Goal: Task Accomplishment & Management: Use online tool/utility

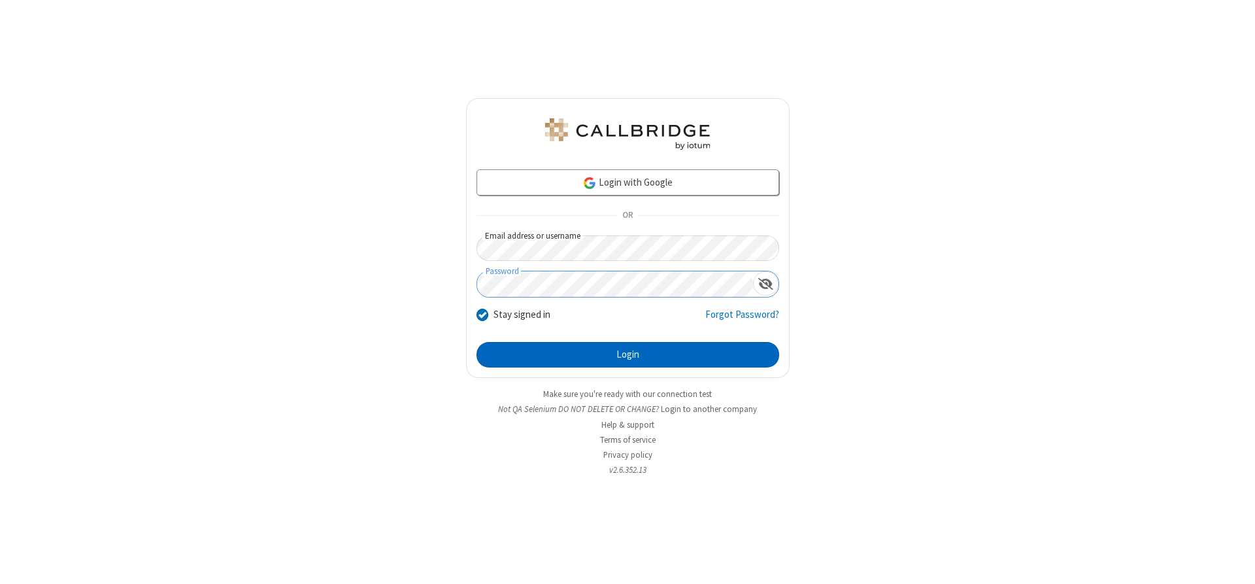
click at [627, 354] on button "Login" at bounding box center [627, 355] width 303 height 26
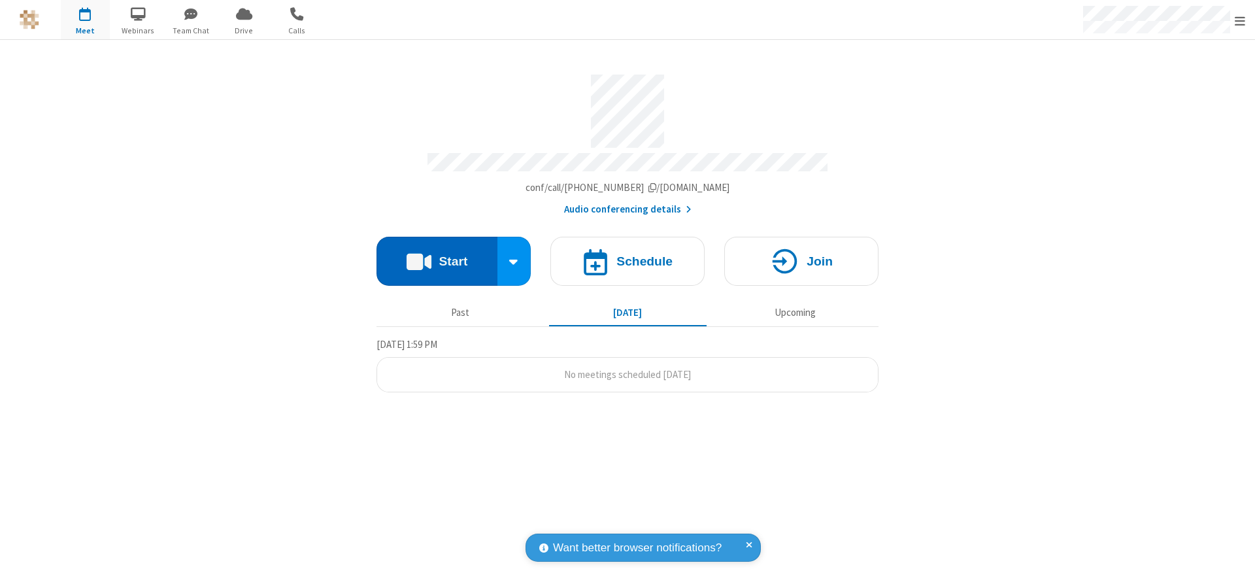
click at [437, 256] on button "Start" at bounding box center [436, 261] width 121 height 49
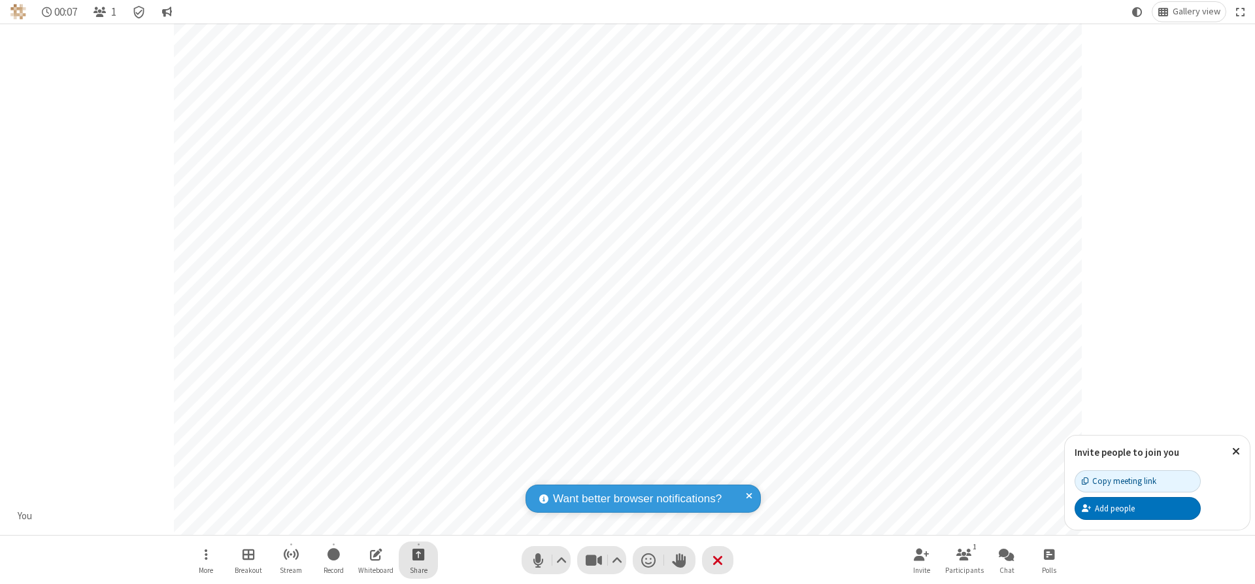
click at [418, 554] on span "Start sharing" at bounding box center [418, 554] width 12 height 16
click at [365, 522] on span "Share my screen" at bounding box center [365, 523] width 15 height 11
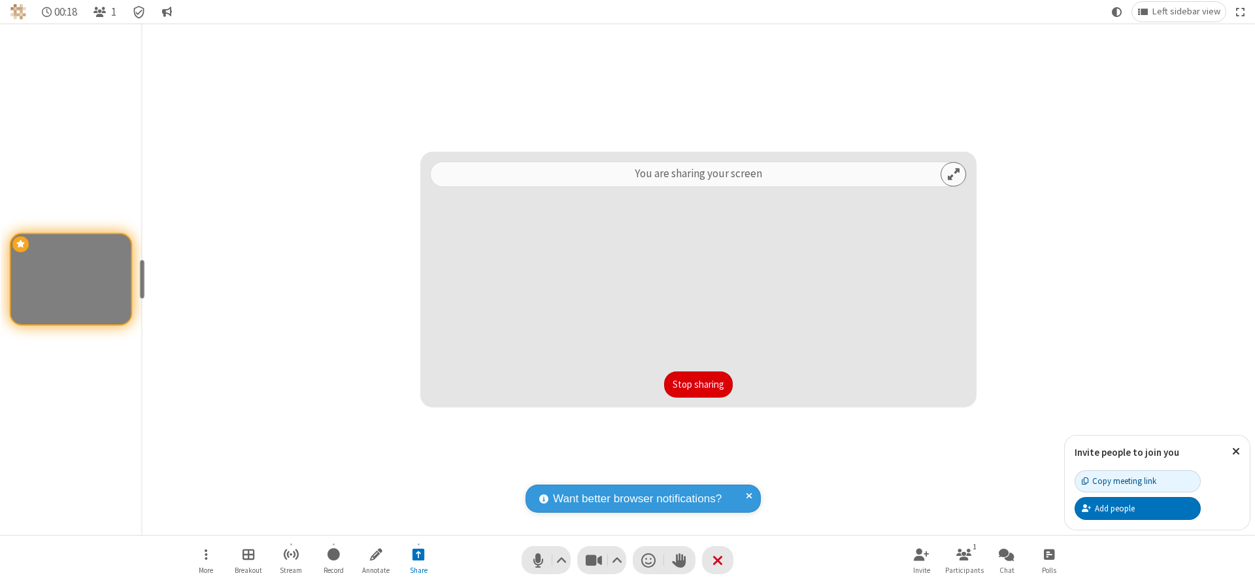
click at [698, 384] on button "Stop sharing" at bounding box center [698, 384] width 69 height 26
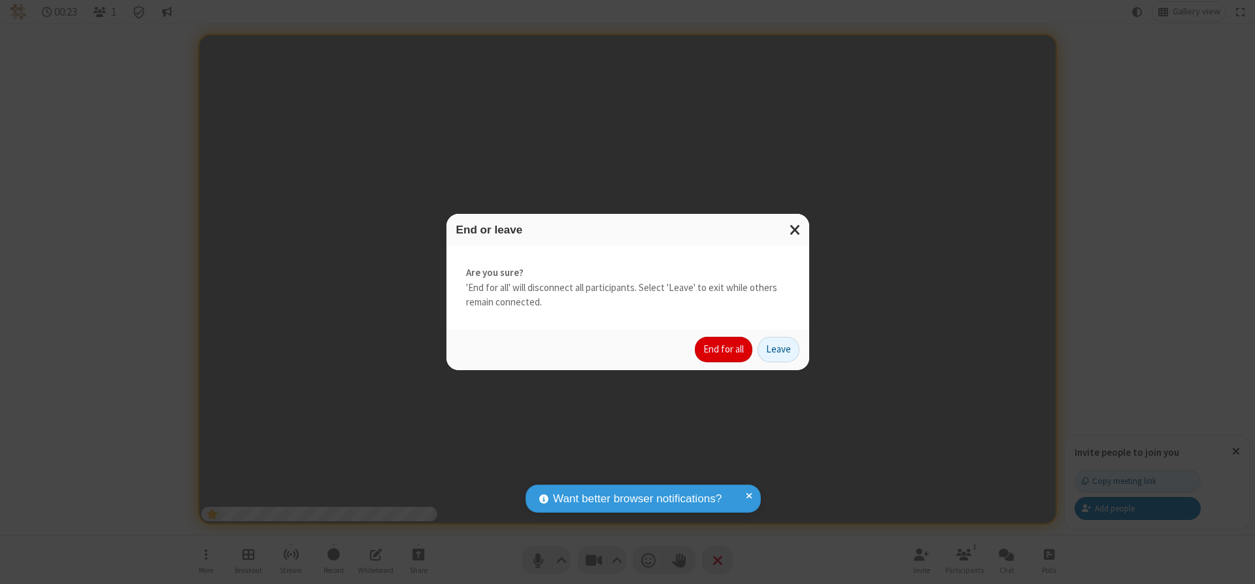
click at [724, 349] on button "End for all" at bounding box center [724, 350] width 58 height 26
